Goal: Information Seeking & Learning: Learn about a topic

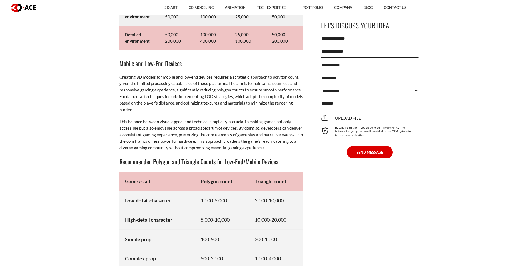
scroll to position [2896, 0]
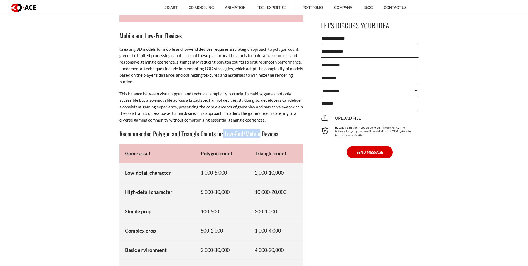
drag, startPoint x: 260, startPoint y: 132, endPoint x: 222, endPoint y: 131, distance: 37.9
click at [222, 131] on h3 "Recommended Polygon and Triangle Counts for Low-End/Mobile Devices" at bounding box center [211, 133] width 184 height 9
drag, startPoint x: 222, startPoint y: 131, endPoint x: 184, endPoint y: 112, distance: 43.0
click at [184, 112] on p "This balance between visual appeal and technical simplicity is crucial in makin…" at bounding box center [211, 107] width 184 height 33
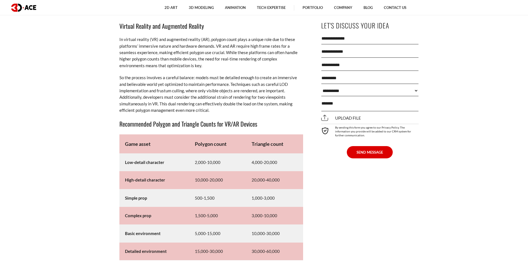
scroll to position [3175, 0]
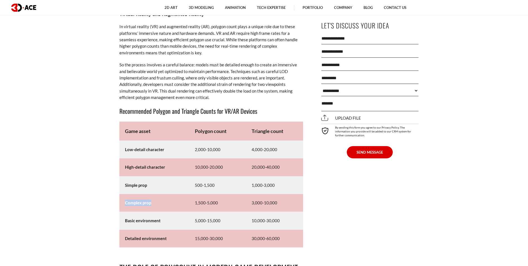
drag, startPoint x: 126, startPoint y: 204, endPoint x: 152, endPoint y: 202, distance: 26.2
click at [152, 202] on td "Complex prop" at bounding box center [154, 203] width 70 height 18
